Goal: Task Accomplishment & Management: Manage account settings

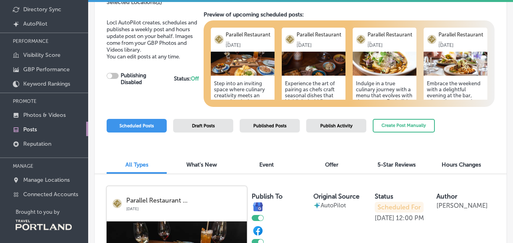
checkbox input "true"
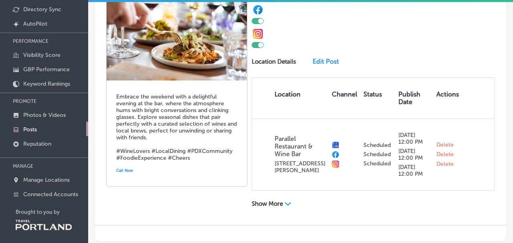
scroll to position [1006, 0]
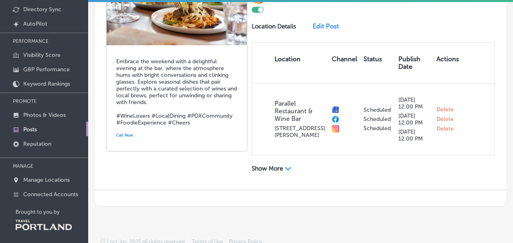
click at [265, 170] on div "Show More Path Created with Sketch." at bounding box center [282, 170] width 61 height 10
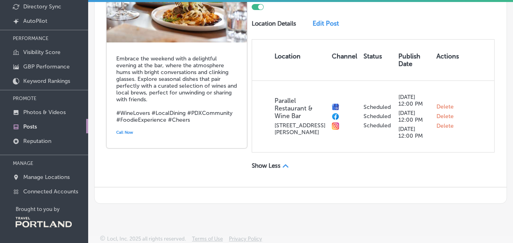
click at [276, 166] on p "Show Less" at bounding box center [266, 165] width 29 height 7
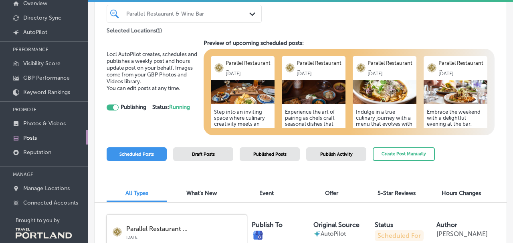
scroll to position [56, 0]
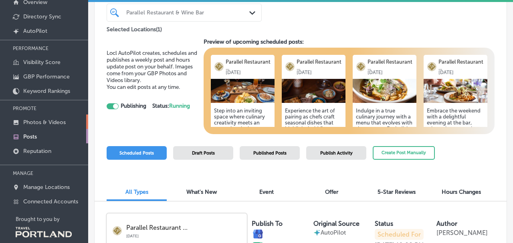
click at [36, 121] on p "Photos & Videos" at bounding box center [44, 122] width 42 height 7
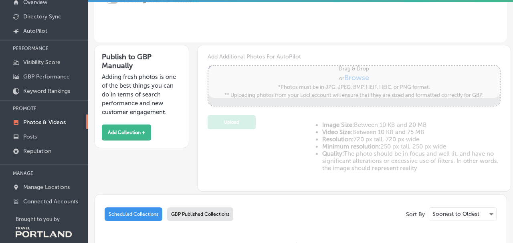
type input "5"
checkbox input "true"
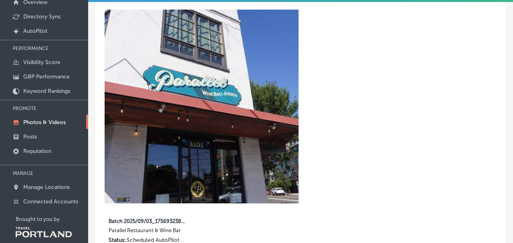
scroll to position [407, 0]
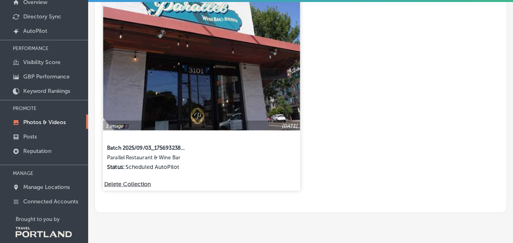
click at [192, 77] on img at bounding box center [201, 32] width 197 height 197
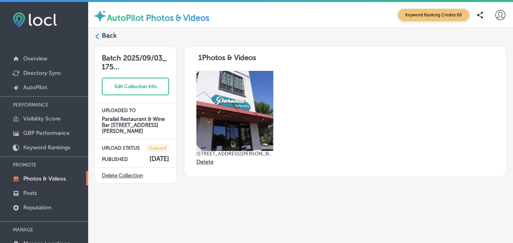
click at [227, 113] on img at bounding box center [234, 111] width 77 height 80
click at [95, 34] on icon at bounding box center [97, 37] width 6 height 6
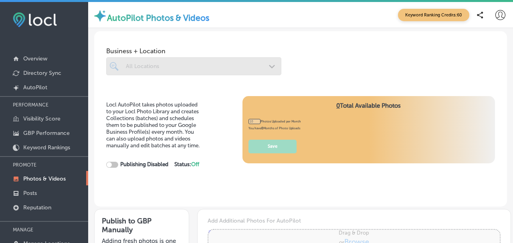
checkbox input "true"
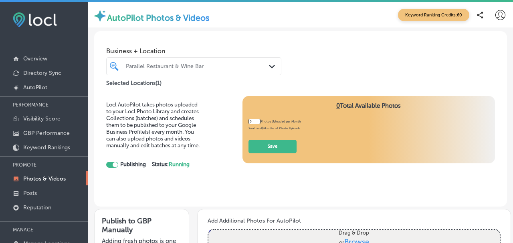
type input "5"
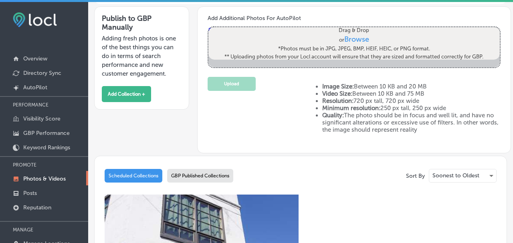
scroll to position [273, 0]
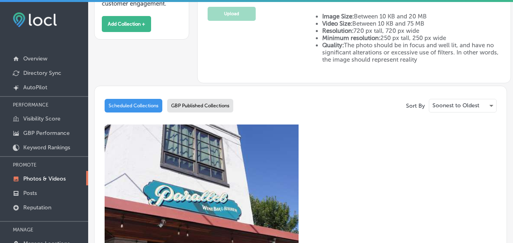
click at [189, 105] on div "GBP Published Collections" at bounding box center [200, 106] width 66 height 14
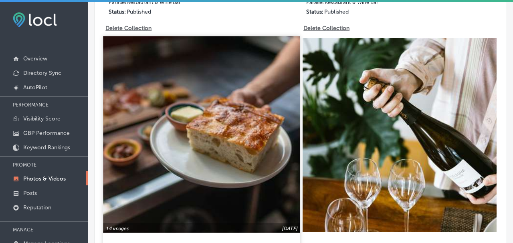
scroll to position [613, 0]
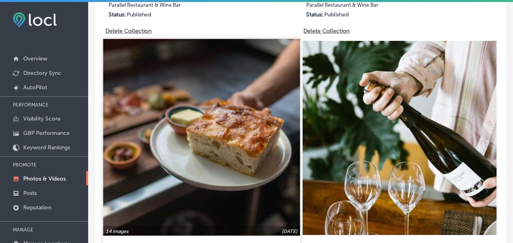
click at [203, 133] on img at bounding box center [201, 137] width 197 height 197
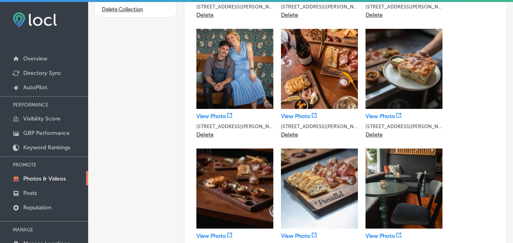
scroll to position [164, 0]
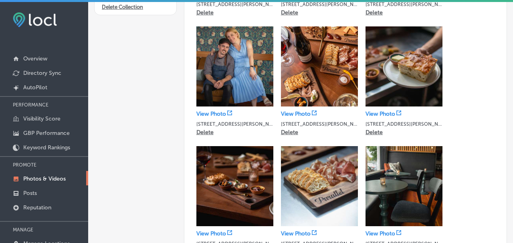
click at [369, 131] on p "Delete" at bounding box center [373, 132] width 17 height 7
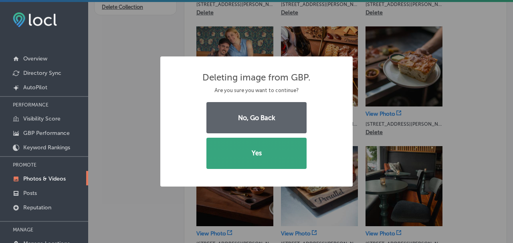
click at [260, 149] on button "Yes" at bounding box center [256, 153] width 100 height 31
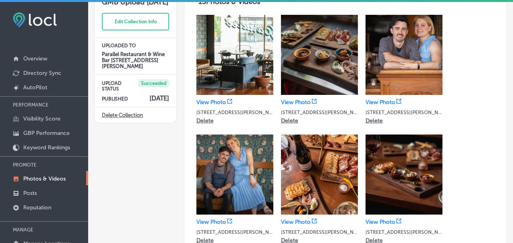
scroll to position [0, 0]
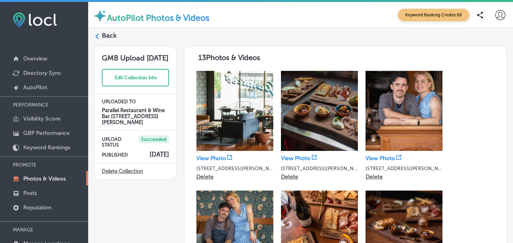
click at [97, 37] on polygon at bounding box center [97, 37] width 4 height 6
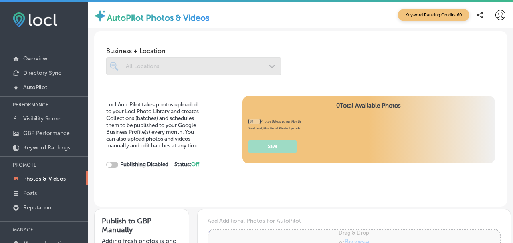
click at [101, 37] on div "Business + Location All Locations Path Created with Sketch." at bounding box center [300, 59] width 413 height 57
checkbox input "true"
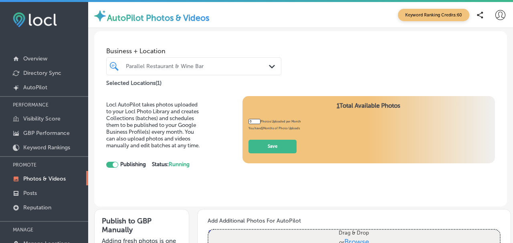
type input "5"
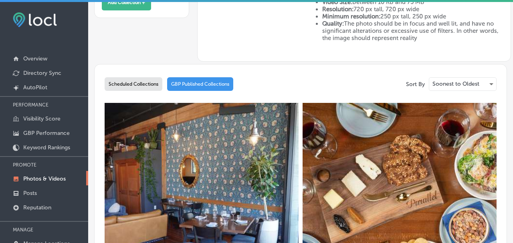
click at [206, 79] on div "GBP Published Collections" at bounding box center [200, 84] width 66 height 14
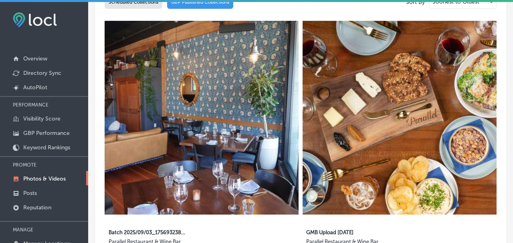
scroll to position [381, 0]
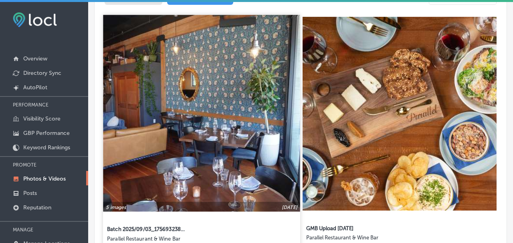
click at [158, 105] on img at bounding box center [201, 113] width 197 height 197
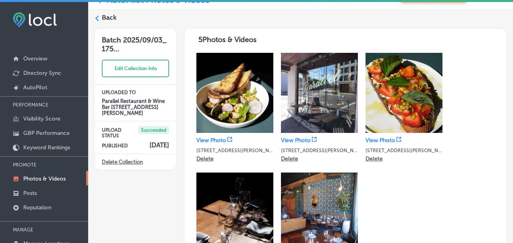
scroll to position [43, 0]
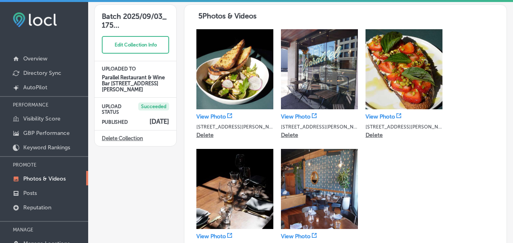
drag, startPoint x: 108, startPoint y: 119, endPoint x: 159, endPoint y: 121, distance: 51.7
click at [159, 121] on div "PUBLISHED [DATE]" at bounding box center [135, 120] width 67 height 10
click at [159, 121] on h4 "[DATE]" at bounding box center [159, 122] width 20 height 8
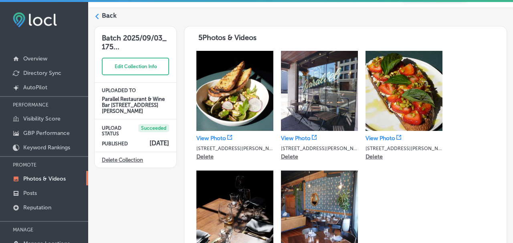
scroll to position [9, 0]
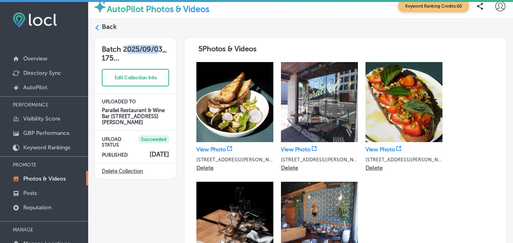
drag, startPoint x: 128, startPoint y: 49, endPoint x: 160, endPoint y: 49, distance: 32.4
click at [160, 49] on h3 "Batch 2025/09/03_175..." at bounding box center [136, 50] width 82 height 25
click at [104, 27] on label "Back" at bounding box center [109, 26] width 15 height 9
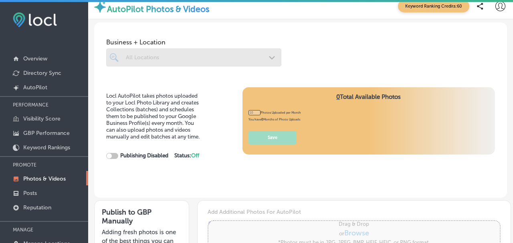
checkbox input "true"
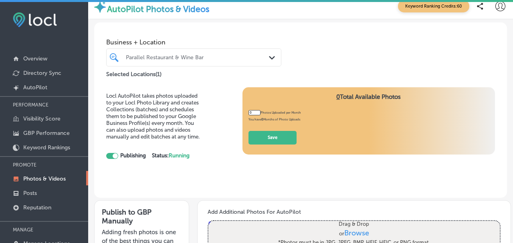
type input "5"
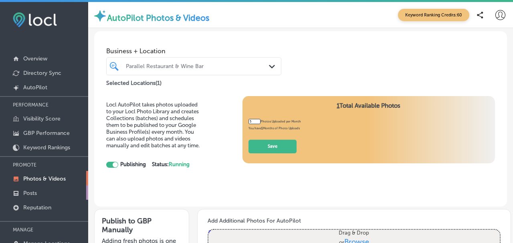
click at [33, 192] on p "Posts" at bounding box center [30, 193] width 14 height 7
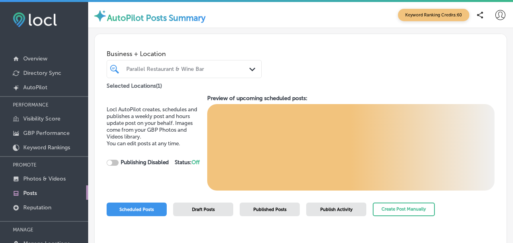
scroll to position [18, 0]
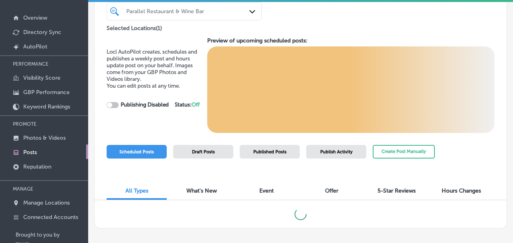
checkbox input "true"
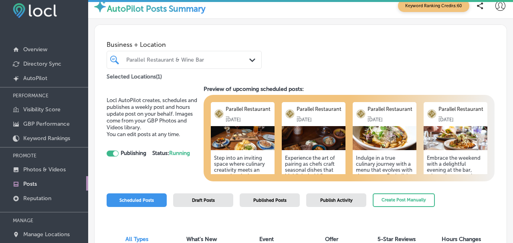
scroll to position [0, 0]
